Goal: Task Accomplishment & Management: Manage account settings

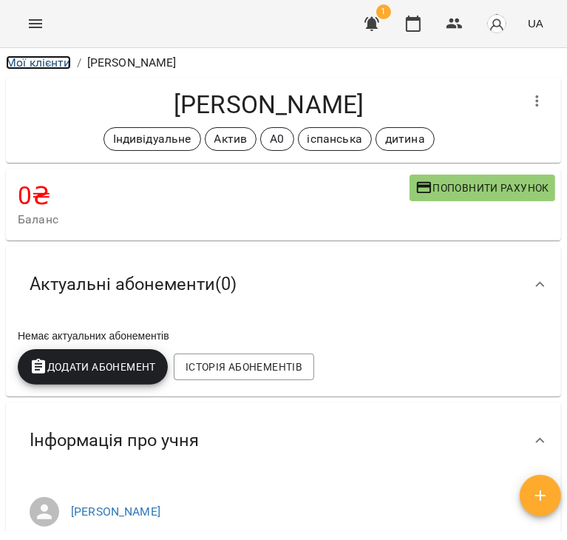
click at [50, 63] on link "Мої клієнти" at bounding box center [38, 62] width 65 height 14
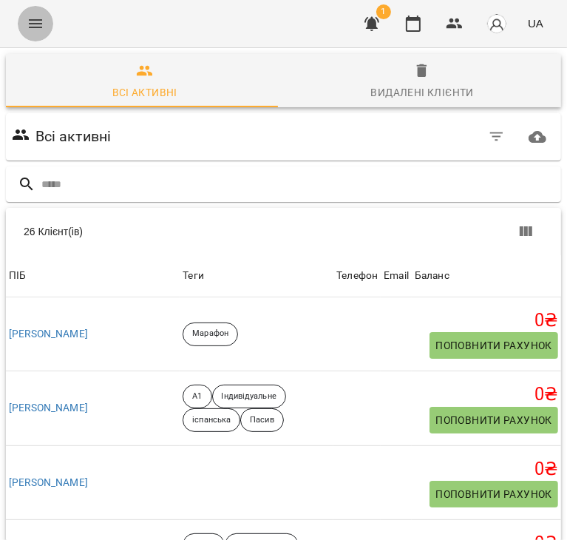
click at [36, 33] on button "Menu" at bounding box center [36, 24] width 36 height 36
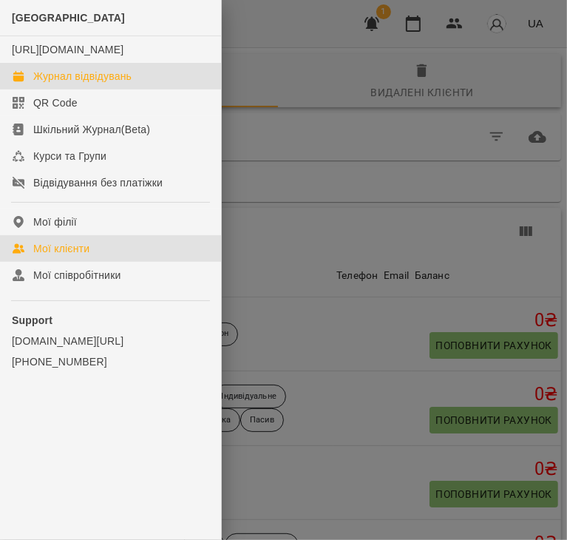
click at [68, 84] on div "Журнал відвідувань" at bounding box center [82, 76] width 98 height 15
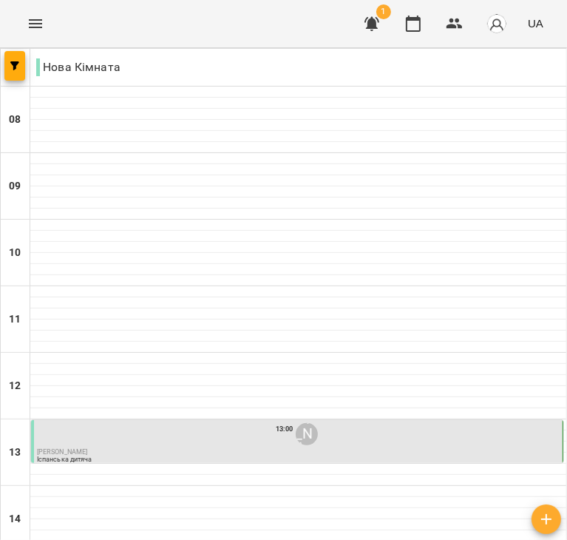
scroll to position [284, 0]
click at [214, 420] on div "13:00 [PERSON_NAME]" at bounding box center [298, 434] width 523 height 28
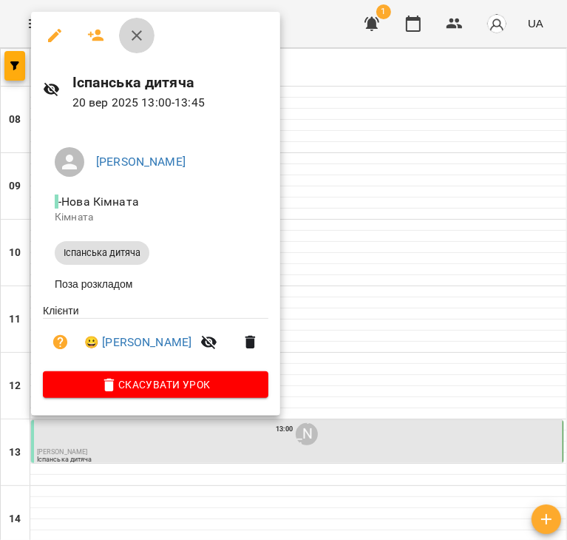
click at [136, 44] on button "button" at bounding box center [137, 36] width 36 height 36
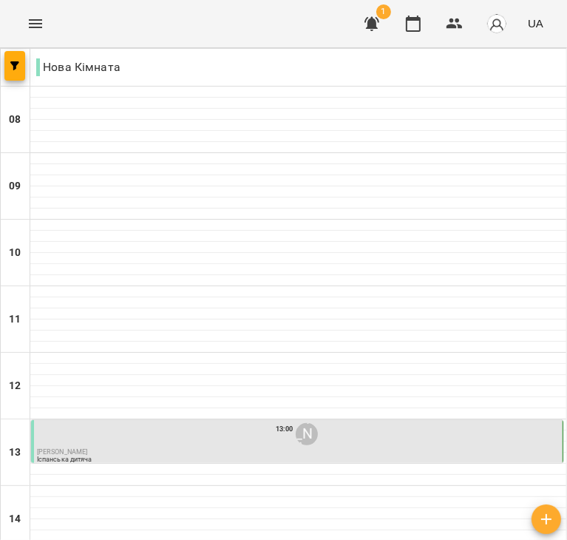
click at [243, 420] on div "13:00 [PERSON_NAME] [PERSON_NAME] дитяча" at bounding box center [298, 442] width 523 height 44
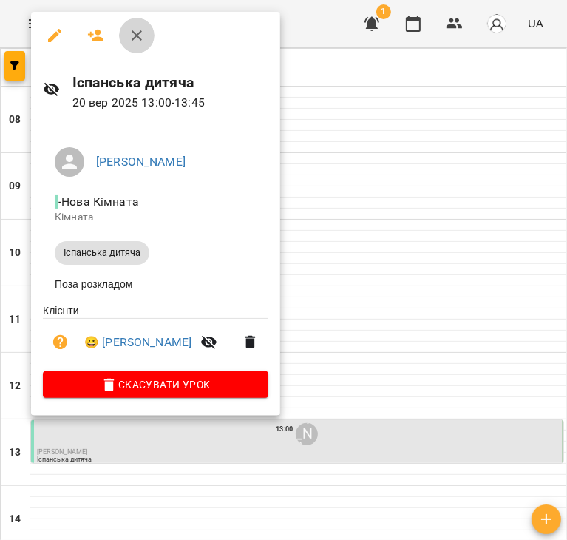
click at [135, 29] on icon "button" at bounding box center [137, 36] width 18 height 18
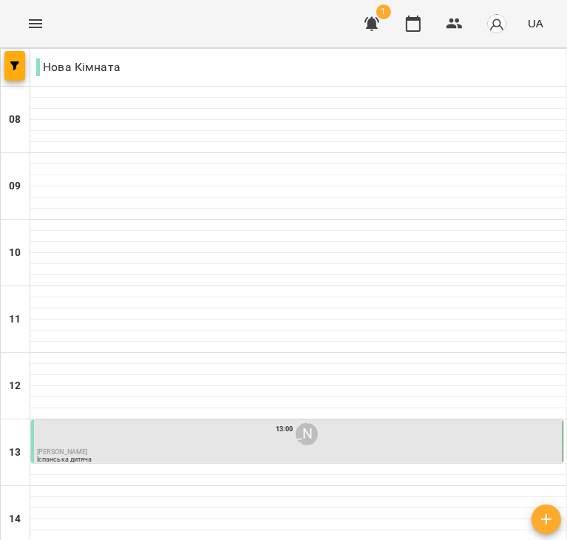
click at [104, 420] on div "13:00 [PERSON_NAME]" at bounding box center [298, 434] width 523 height 28
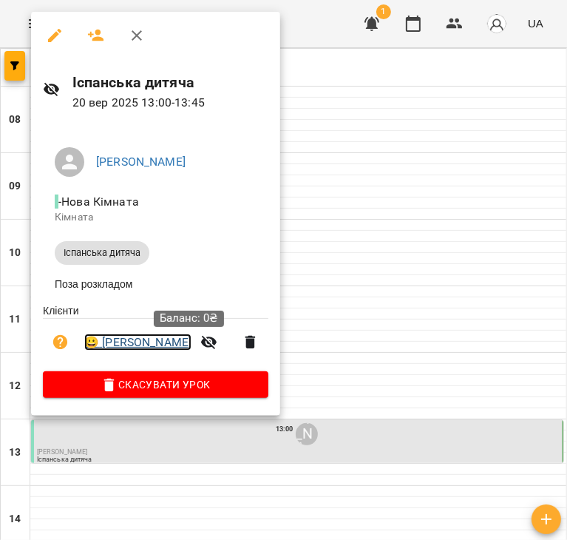
click at [192, 347] on link "😀 [PERSON_NAME]" at bounding box center [137, 343] width 107 height 18
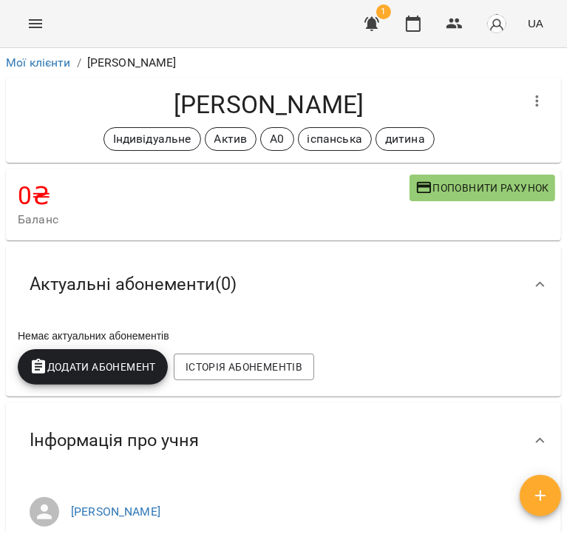
drag, startPoint x: 564, startPoint y: 149, endPoint x: 567, endPoint y: 165, distance: 15.7
click at [567, 165] on div "**********" at bounding box center [283, 318] width 567 height 540
click at [567, 166] on div "**********" at bounding box center [283, 318] width 567 height 540
click at [567, 174] on div "**********" at bounding box center [283, 318] width 567 height 540
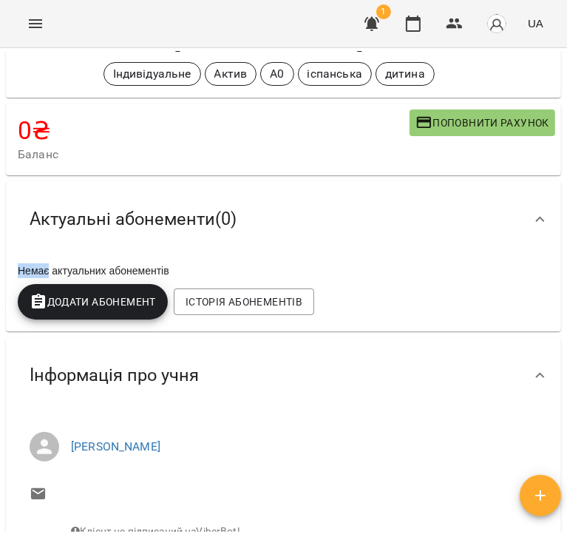
scroll to position [35, 0]
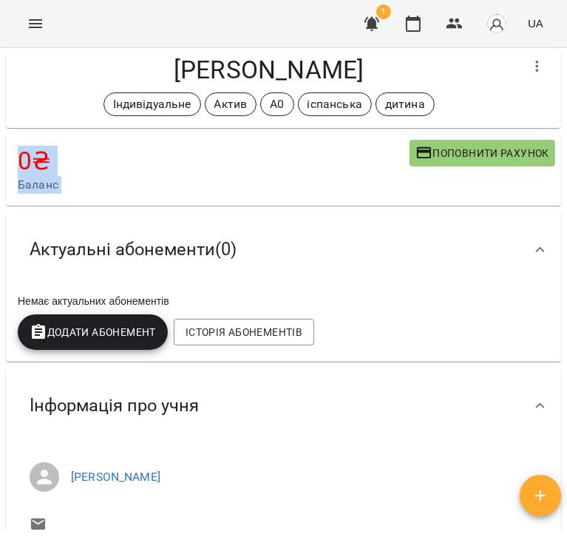
drag, startPoint x: 567, startPoint y: 138, endPoint x: 559, endPoint y: 118, distance: 21.3
click at [559, 118] on div "**********" at bounding box center [283, 318] width 567 height 540
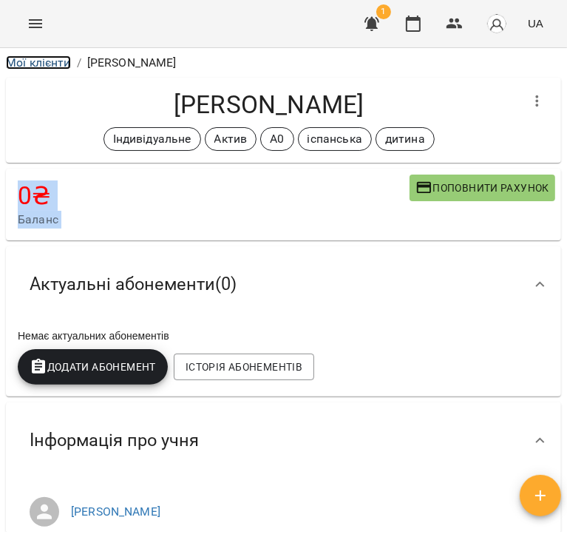
click at [38, 66] on link "Мої клієнти" at bounding box center [38, 62] width 65 height 14
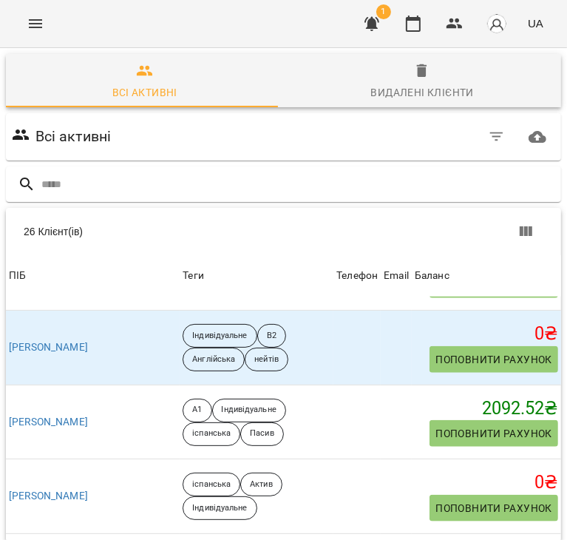
scroll to position [811, 0]
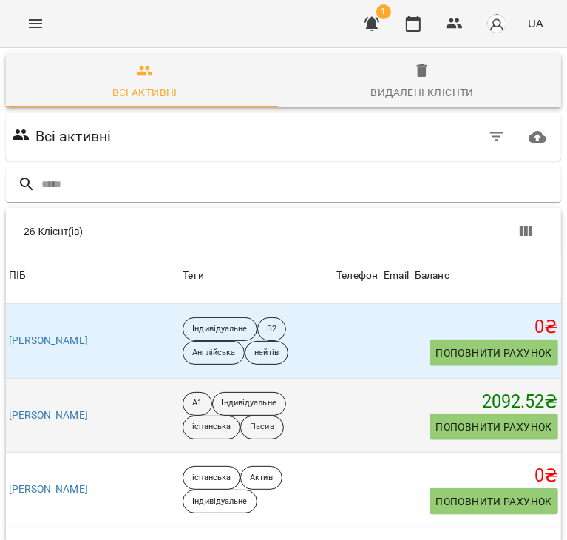
click at [422, 409] on h5 "2092.52 ₴" at bounding box center [486, 402] width 143 height 23
click at [76, 412] on link "[PERSON_NAME]" at bounding box center [48, 415] width 79 height 15
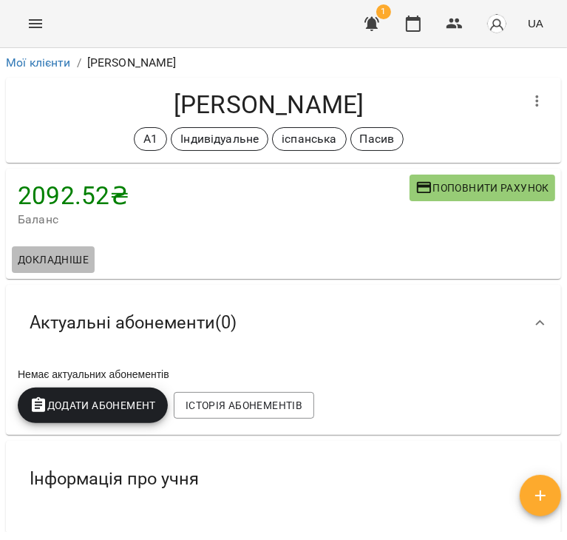
click at [53, 261] on span "Докладніше" at bounding box center [53, 260] width 71 height 18
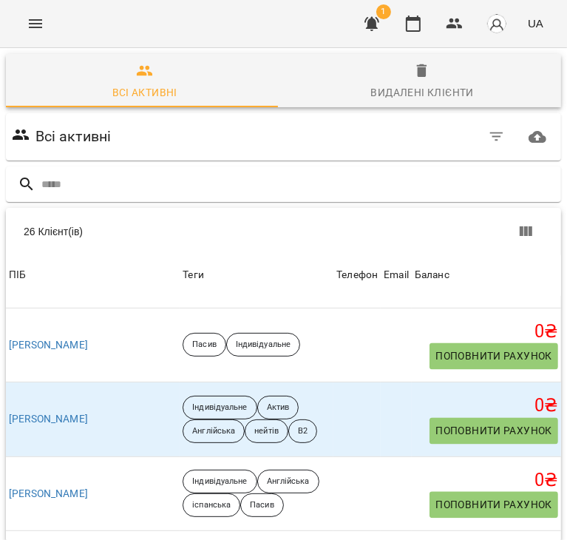
scroll to position [1568, 0]
